Goal: Information Seeking & Learning: Learn about a topic

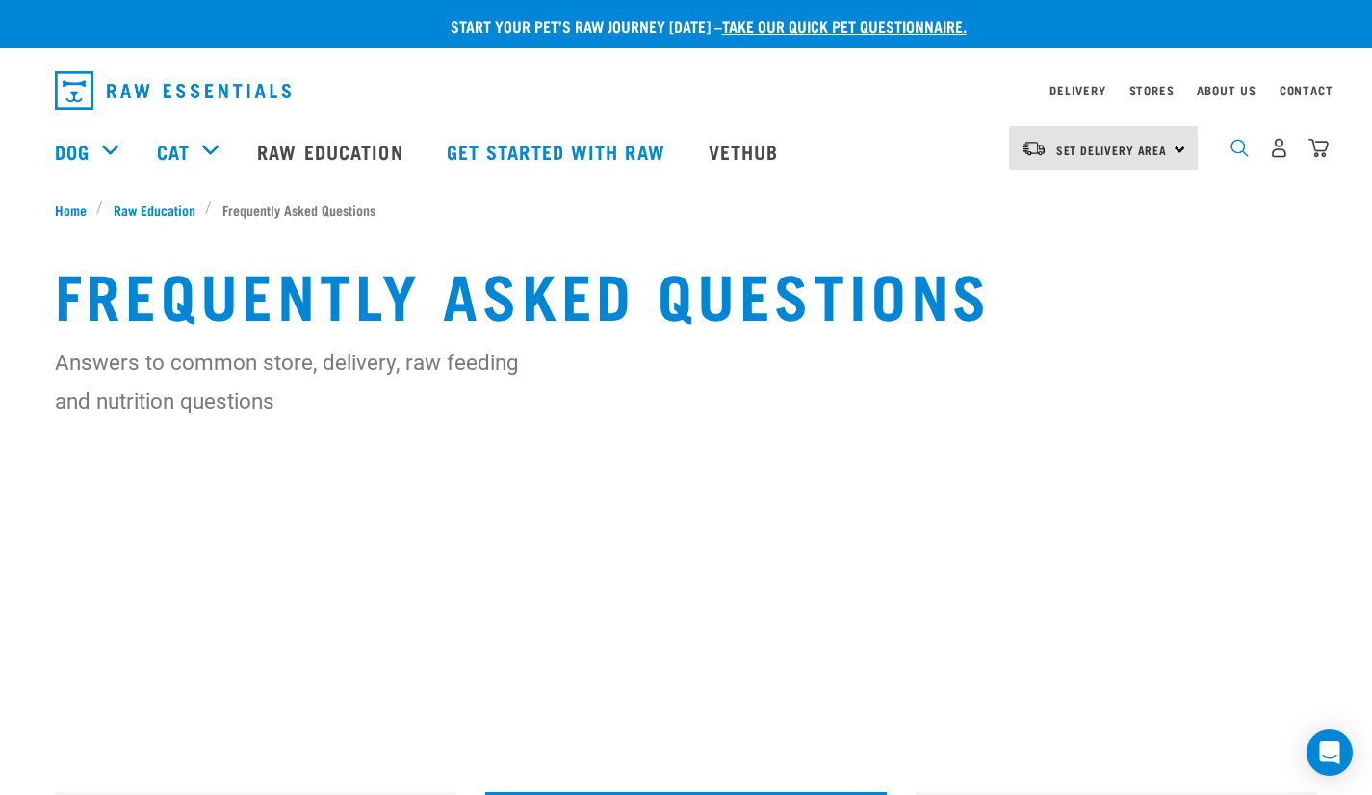
click at [1232, 156] on img "dropdown navigation" at bounding box center [1240, 148] width 18 height 18
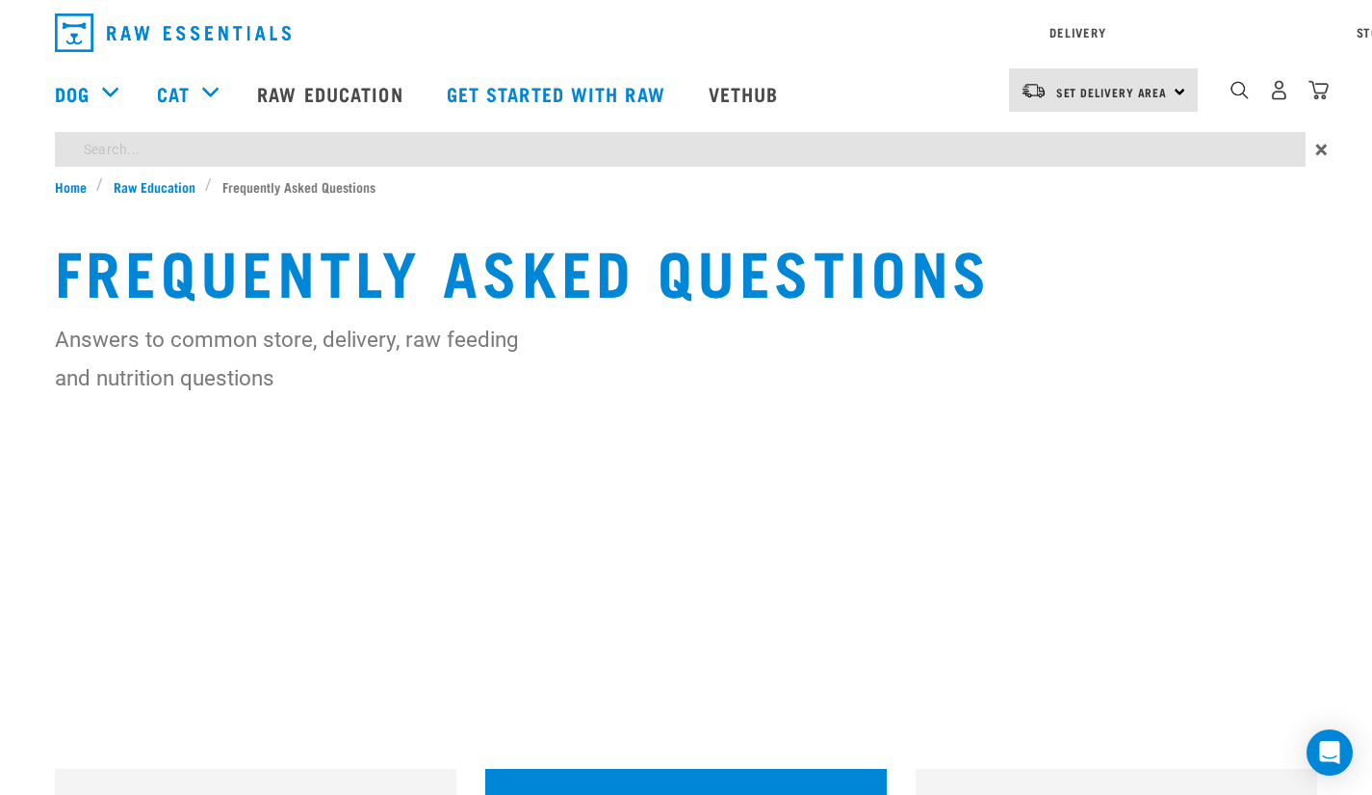
click at [507, 203] on div "Start your pet’s raw journey [DATE] – take our quick pet questionnaire. Deliver…" at bounding box center [686, 295] width 1372 height 591
type input "feeding table scraps"
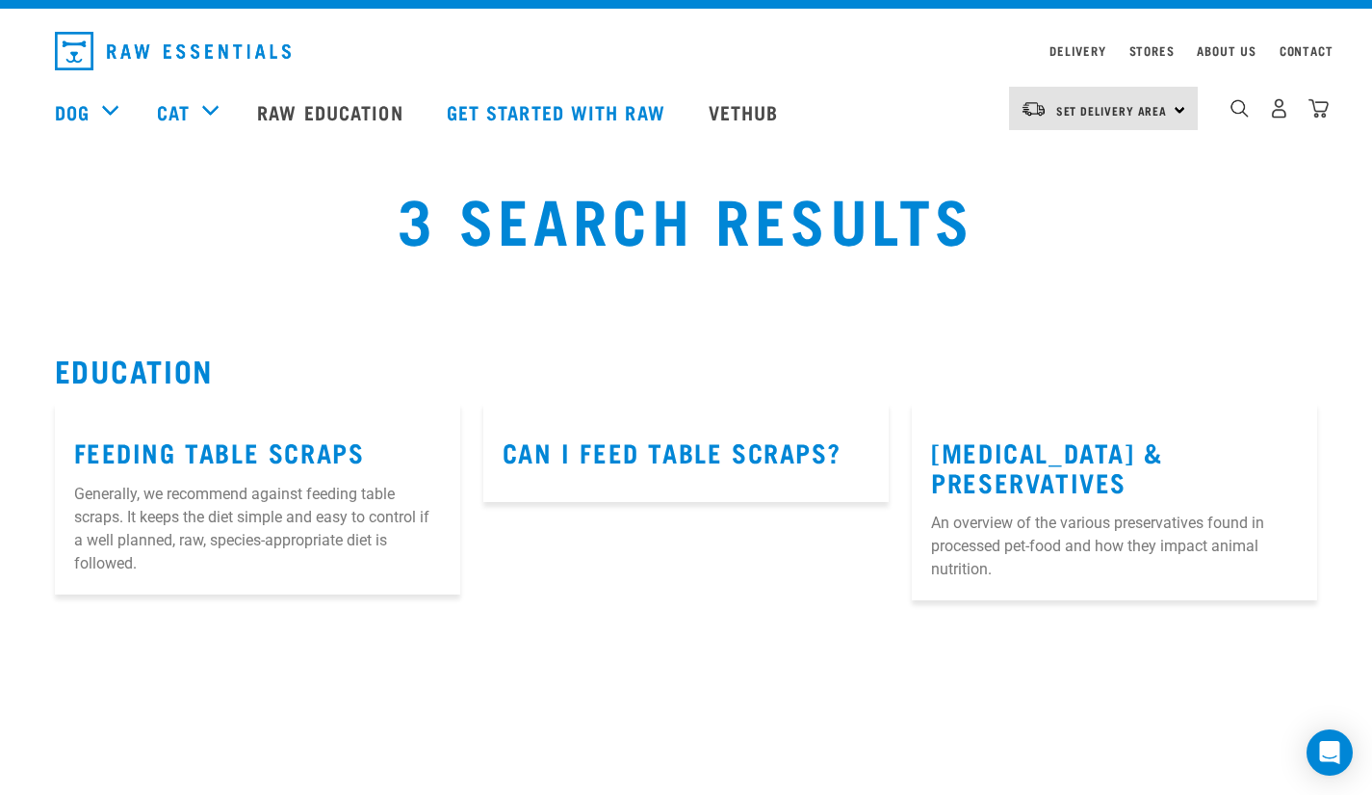
scroll to position [62, 0]
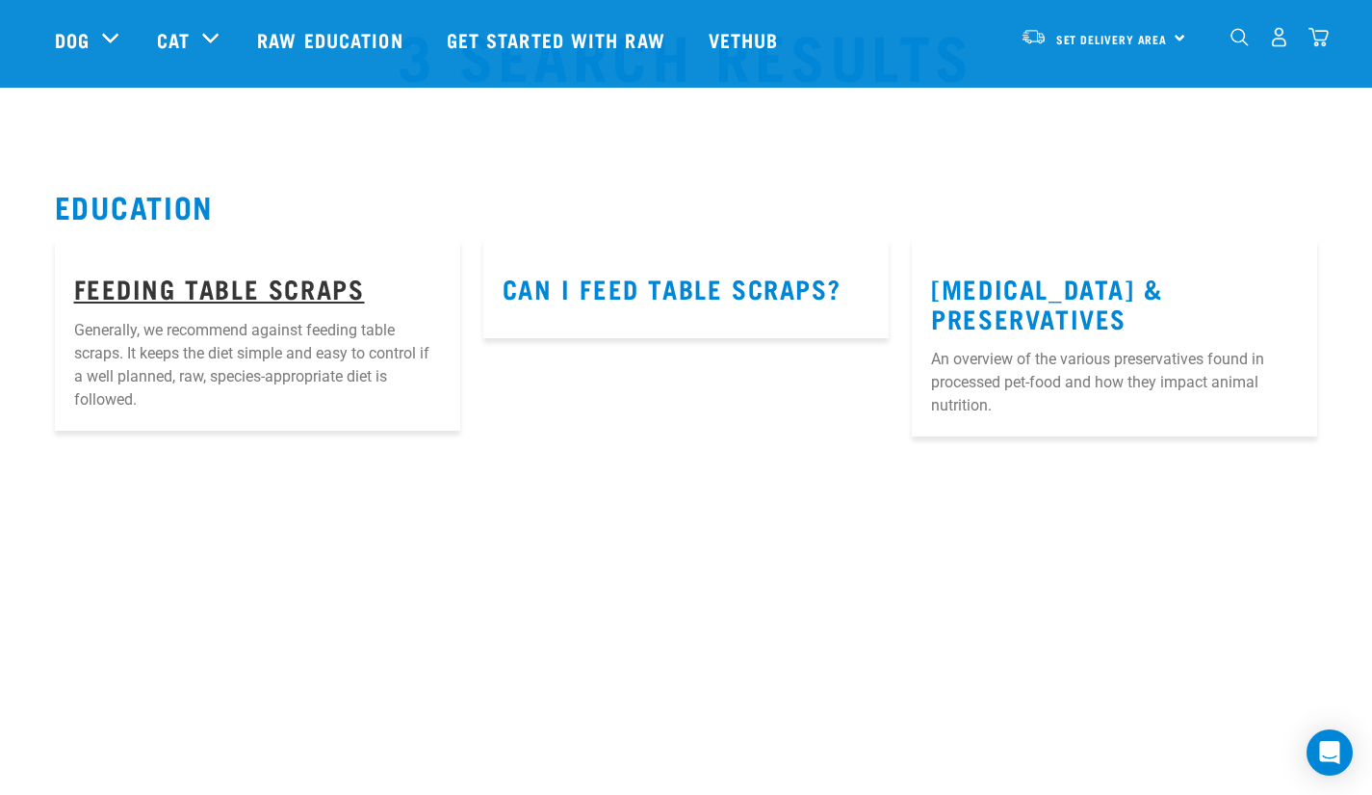
click at [244, 286] on link "Feeding Table Scraps" at bounding box center [219, 287] width 291 height 14
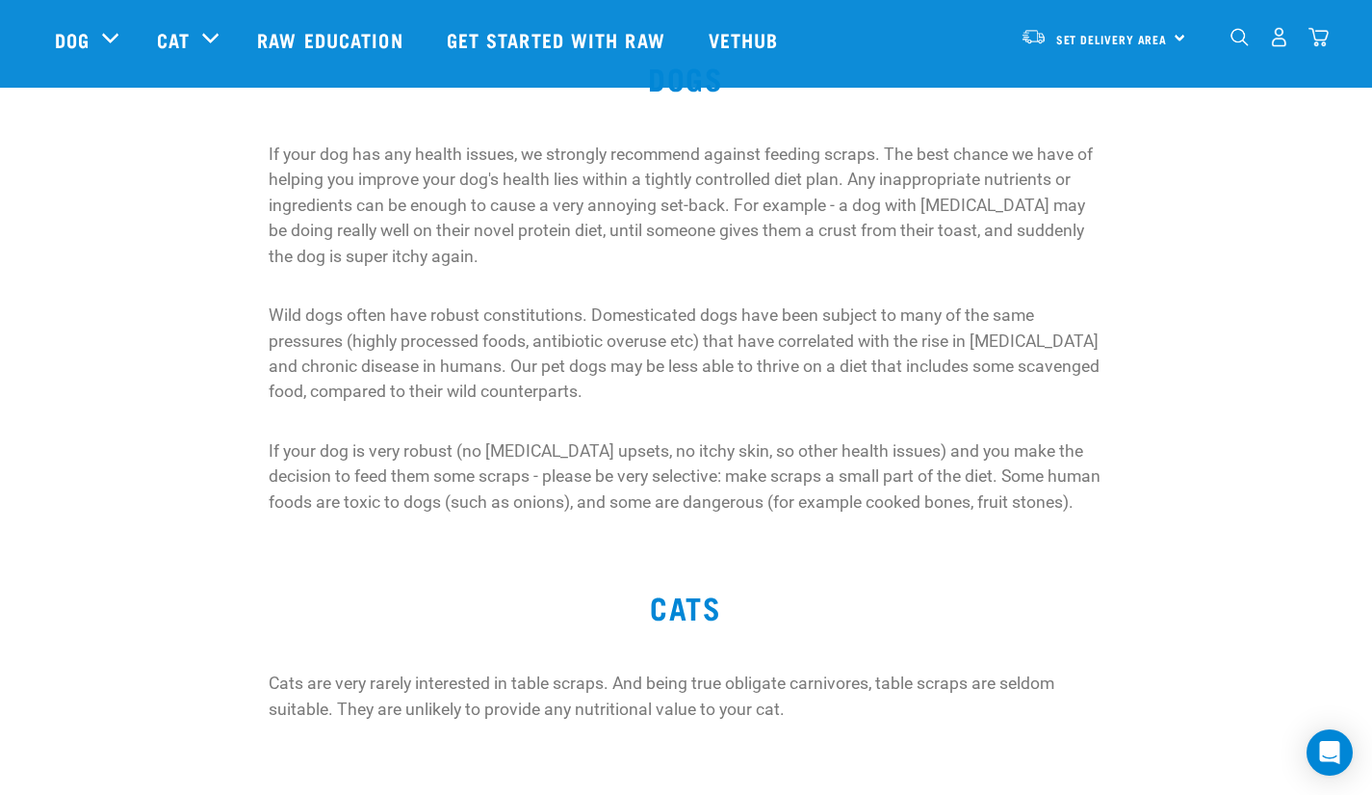
scroll to position [209, 0]
